Goal: Navigation & Orientation: Go to known website

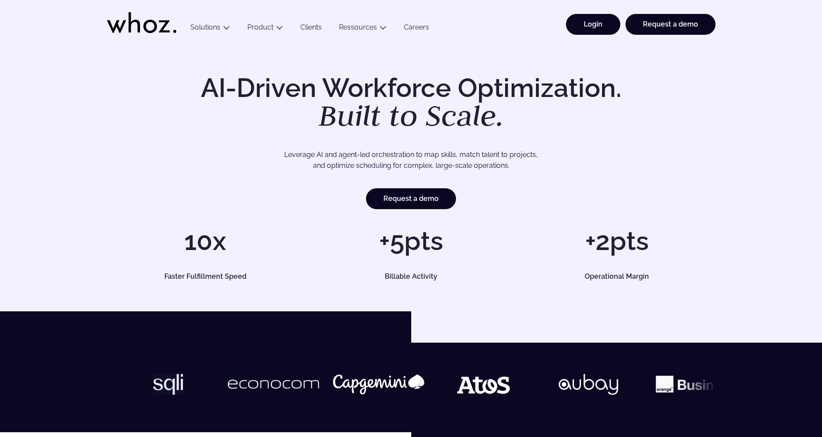
click at [594, 33] on link "Login" at bounding box center [593, 24] width 54 height 21
